Goal: Task Accomplishment & Management: Manage account settings

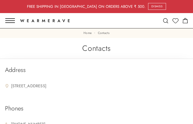
type input "mjEVCdXZOZ"
type input "unotigaha827@gmail.com"
type input "cKthOvcSeYImex"
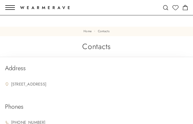
type input "SHbWlwufkiHLk"
type input "pAuXTzkHivRVA"
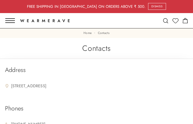
type input "YmtYWhxrNmZ"
type input "unotigaha827@gmail.com"
type input "pTztkyguivf"
